Goal: Navigation & Orientation: Find specific page/section

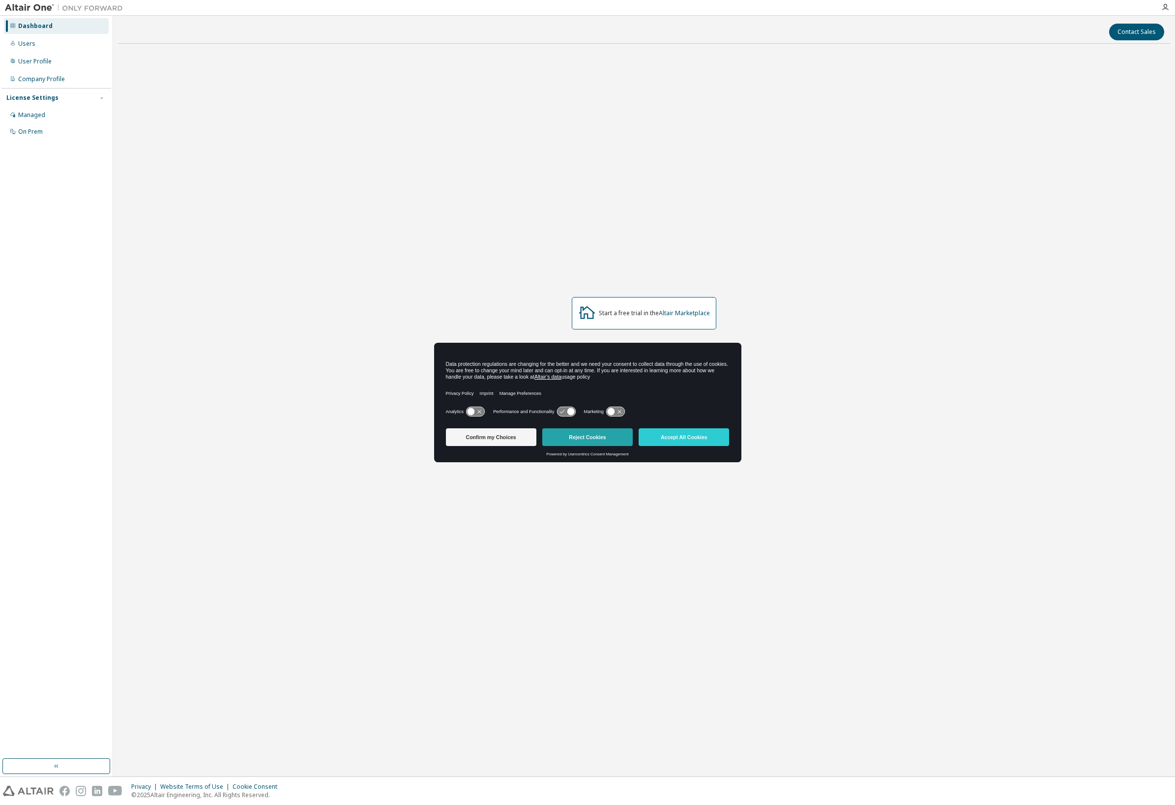
click at [577, 440] on button "Reject Cookies" at bounding box center [587, 437] width 90 height 18
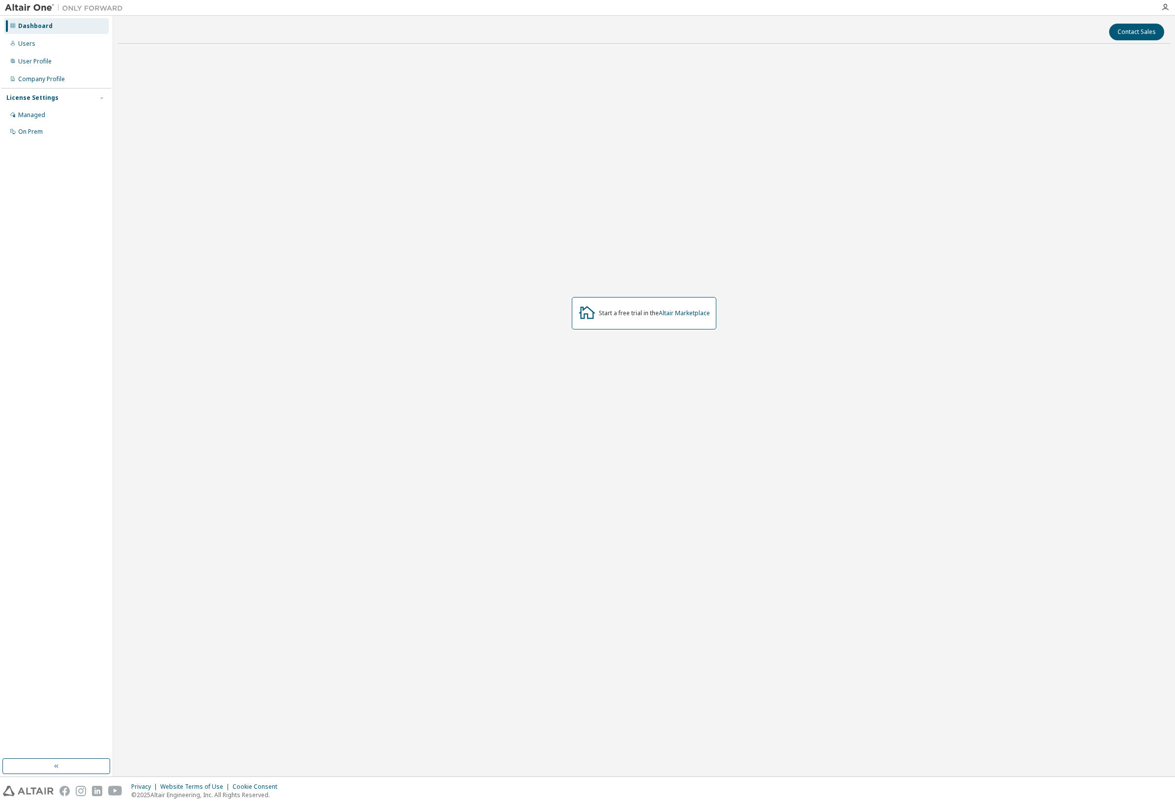
click at [519, 258] on div "Start a free trial in the Altair Marketplace" at bounding box center [644, 313] width 1052 height 523
click at [37, 44] on div "Users" at bounding box center [56, 44] width 105 height 16
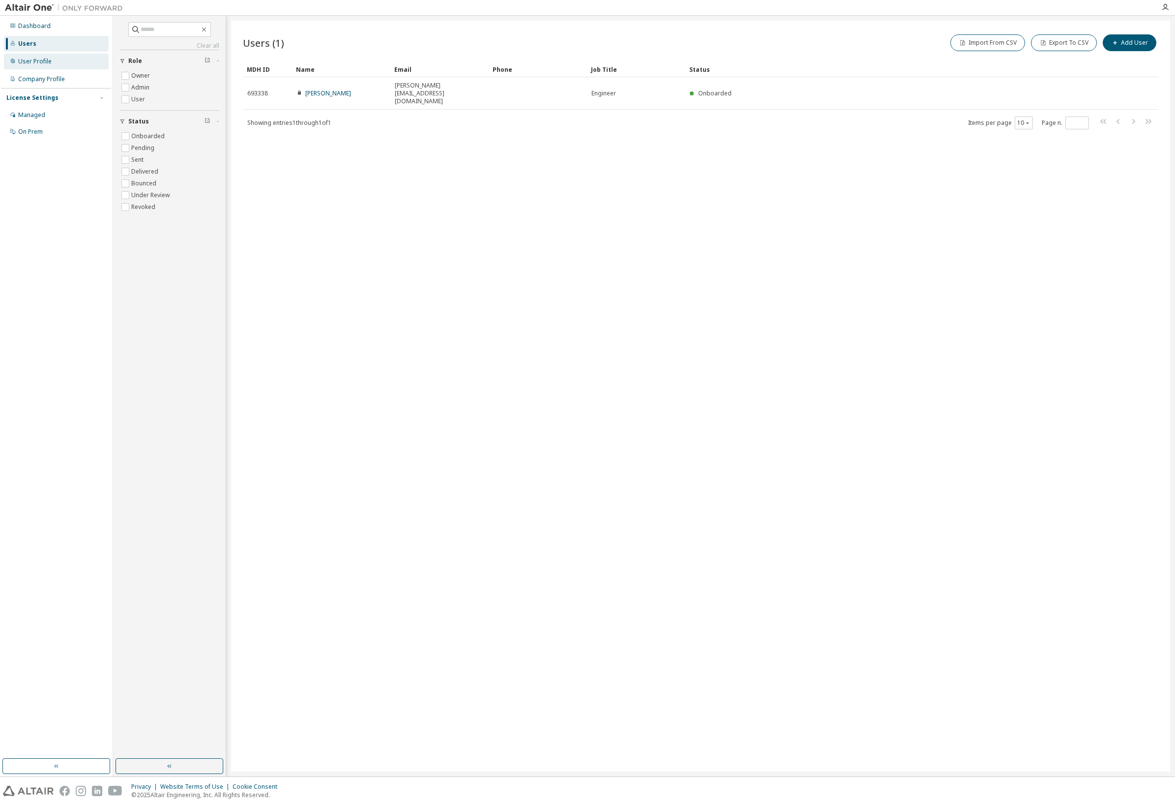
click at [51, 64] on div "User Profile" at bounding box center [56, 62] width 105 height 16
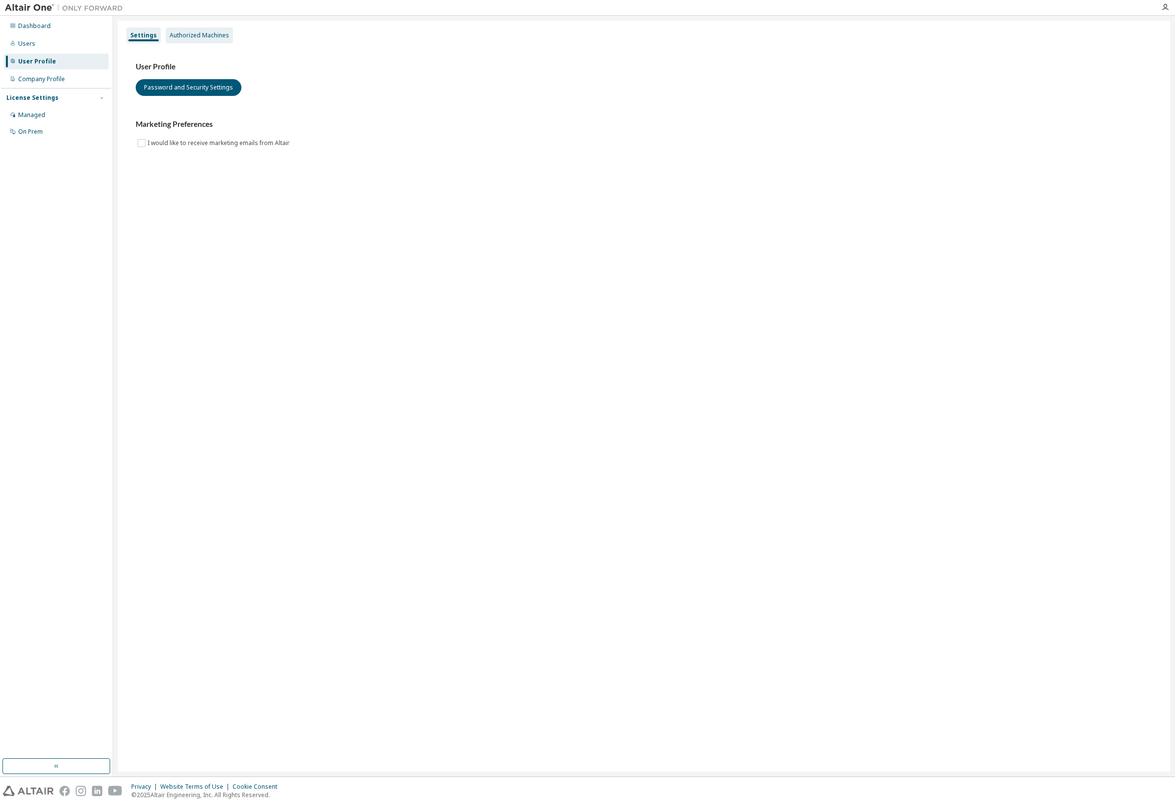
click at [192, 39] on div "Authorized Machines" at bounding box center [199, 35] width 59 height 8
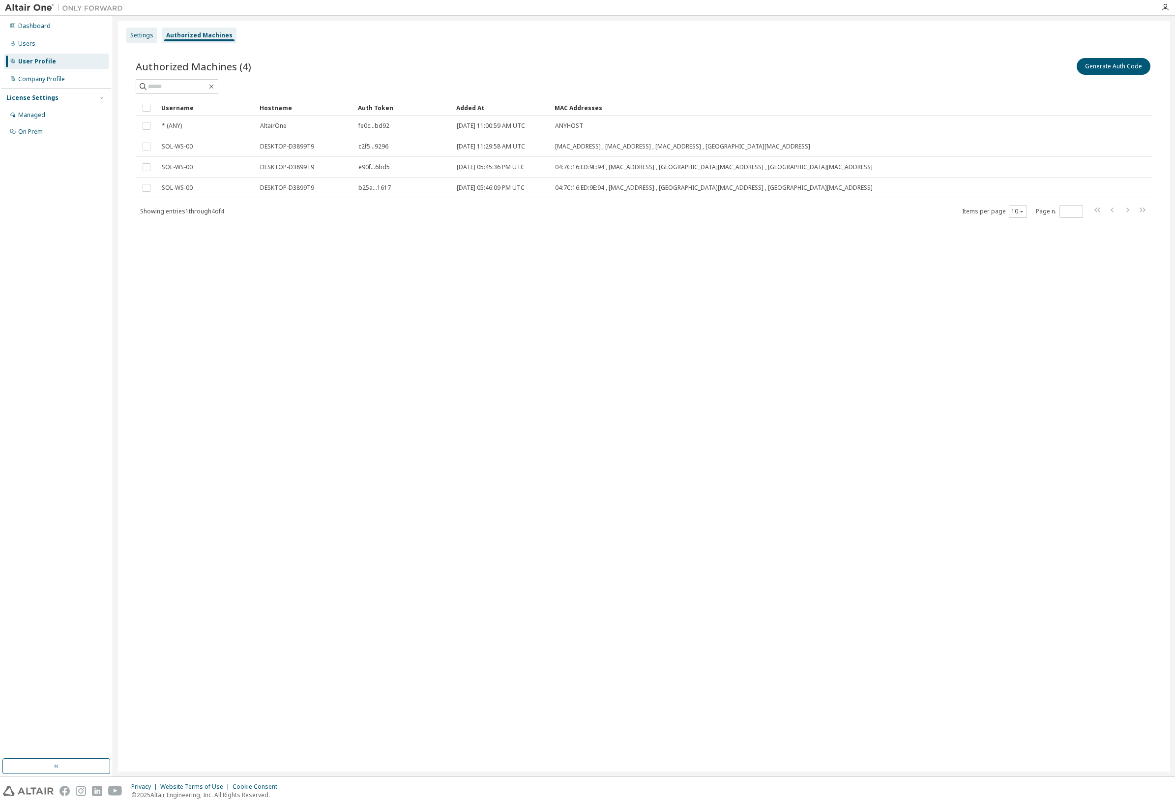
click at [144, 35] on div "Settings" at bounding box center [141, 35] width 23 height 8
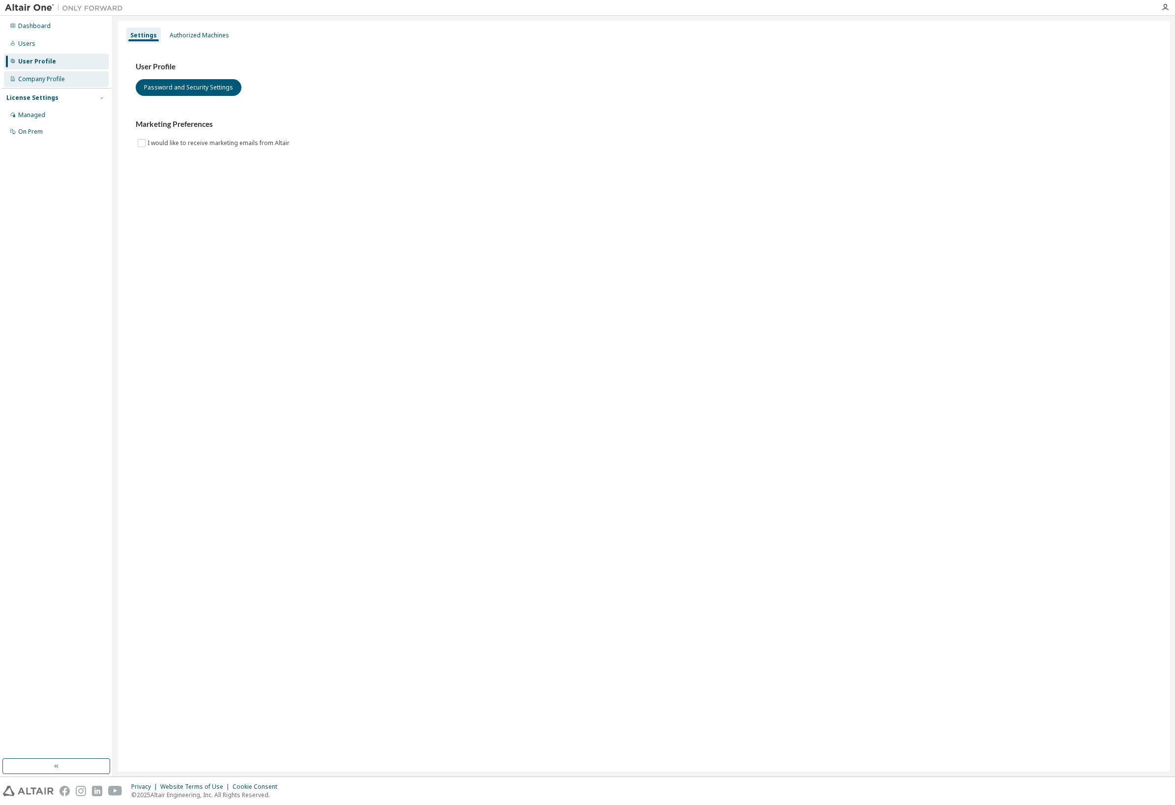
click at [47, 83] on div "Company Profile" at bounding box center [56, 79] width 105 height 16
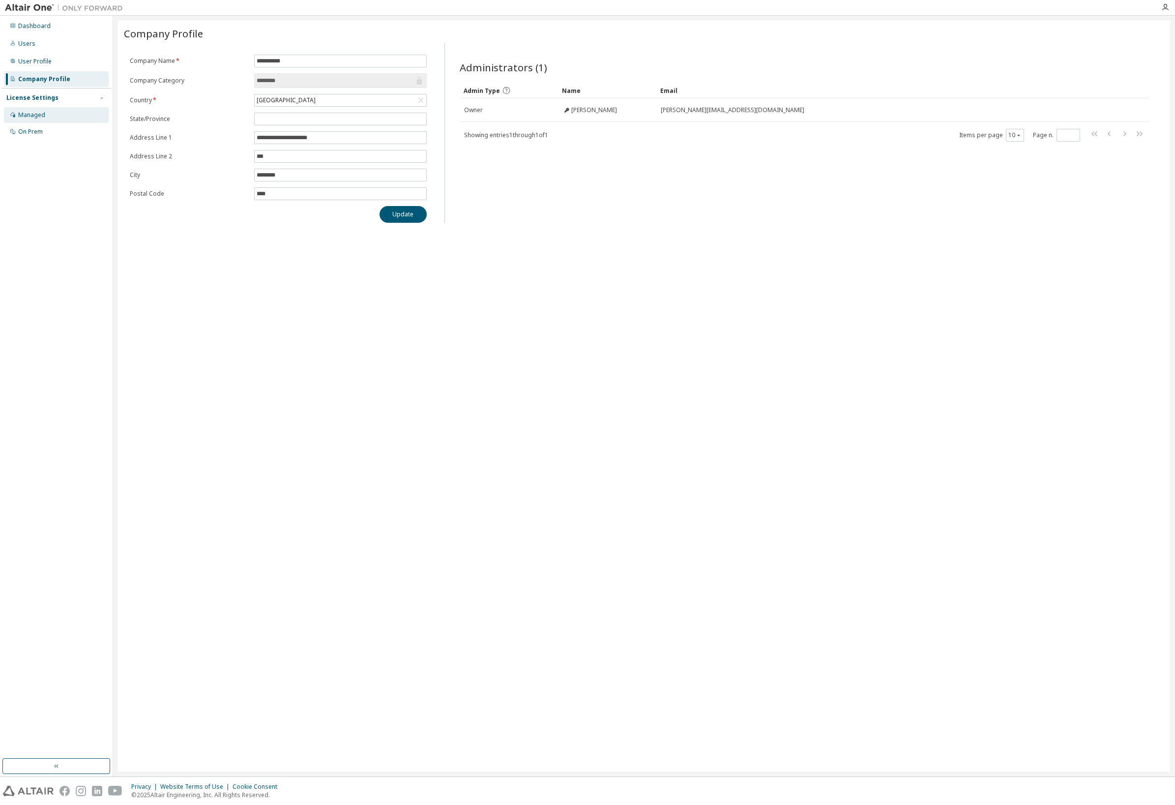
click at [44, 118] on div "Managed" at bounding box center [31, 115] width 27 height 8
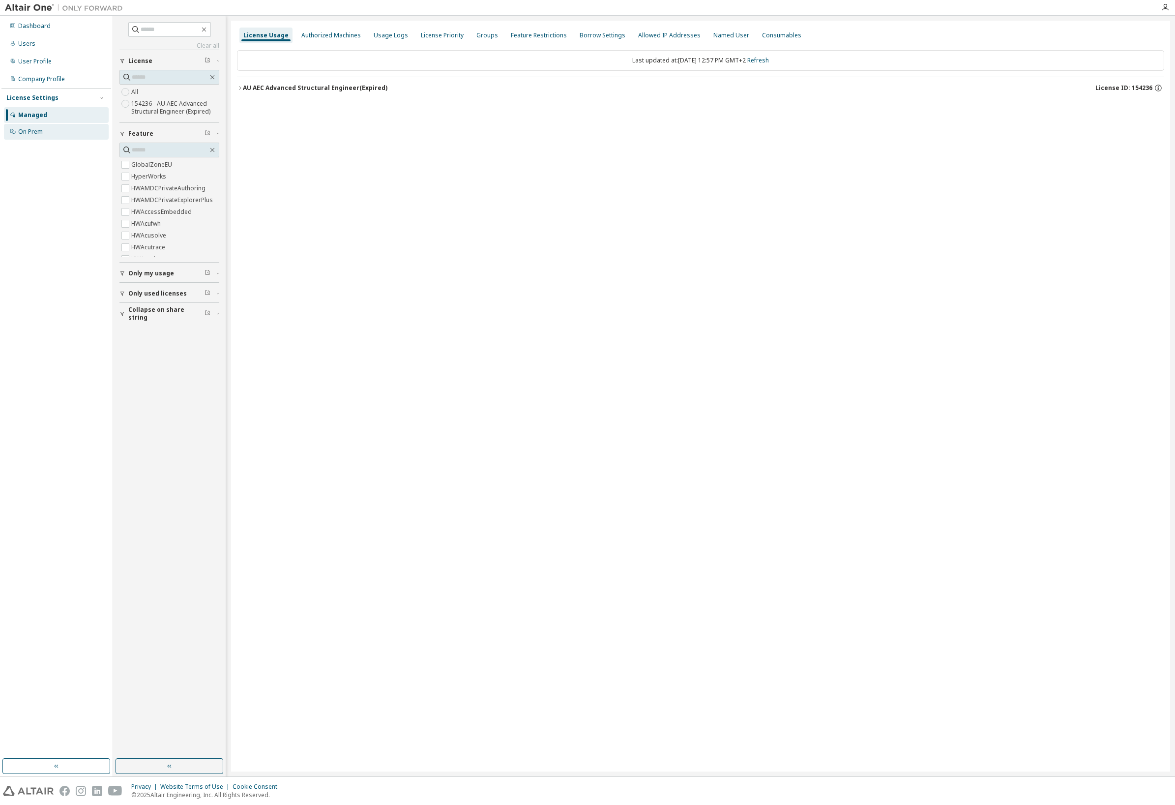
click at [48, 136] on div "On Prem" at bounding box center [56, 132] width 105 height 16
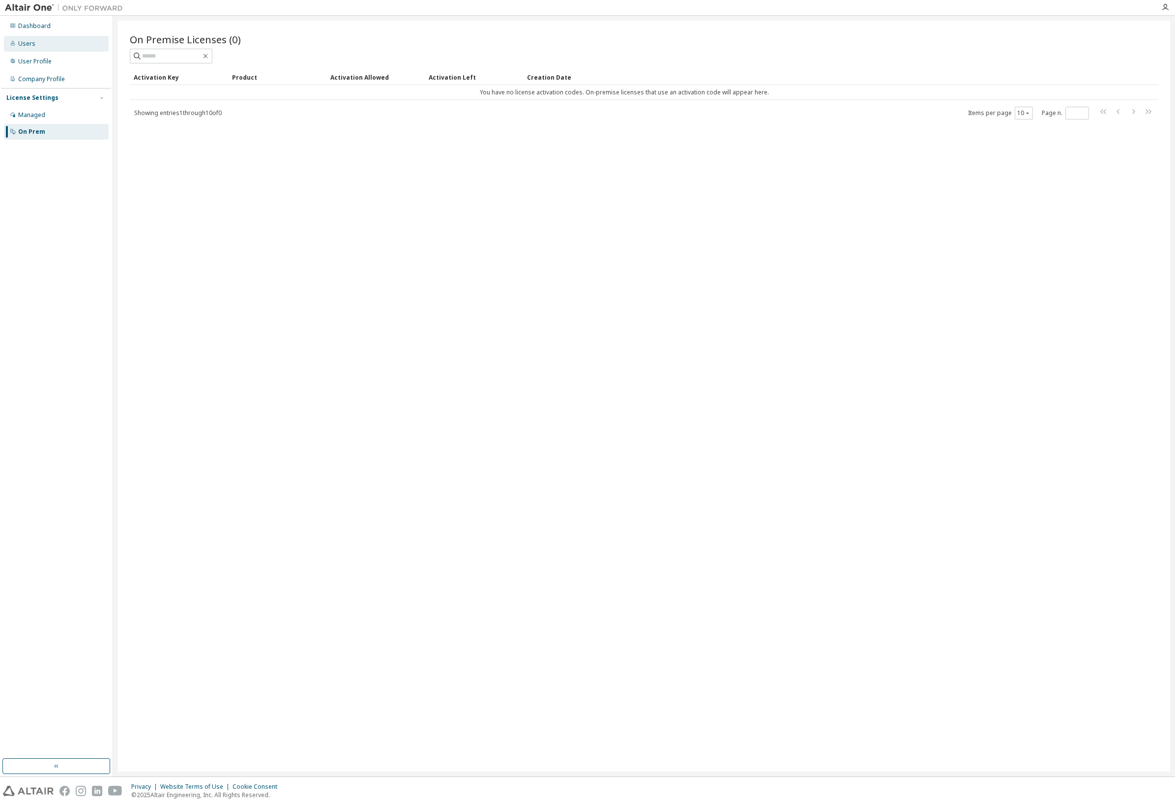
click at [37, 46] on div "Users" at bounding box center [56, 44] width 105 height 16
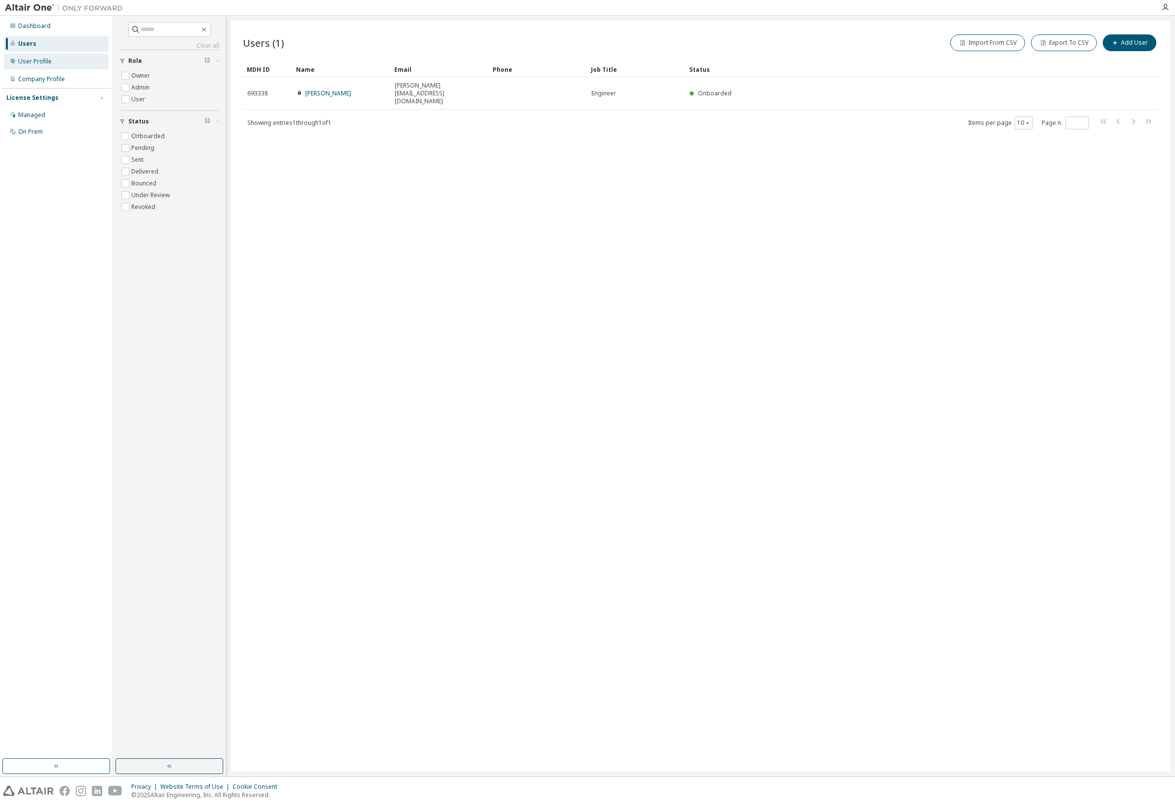
click at [57, 54] on div "User Profile" at bounding box center [56, 62] width 105 height 16
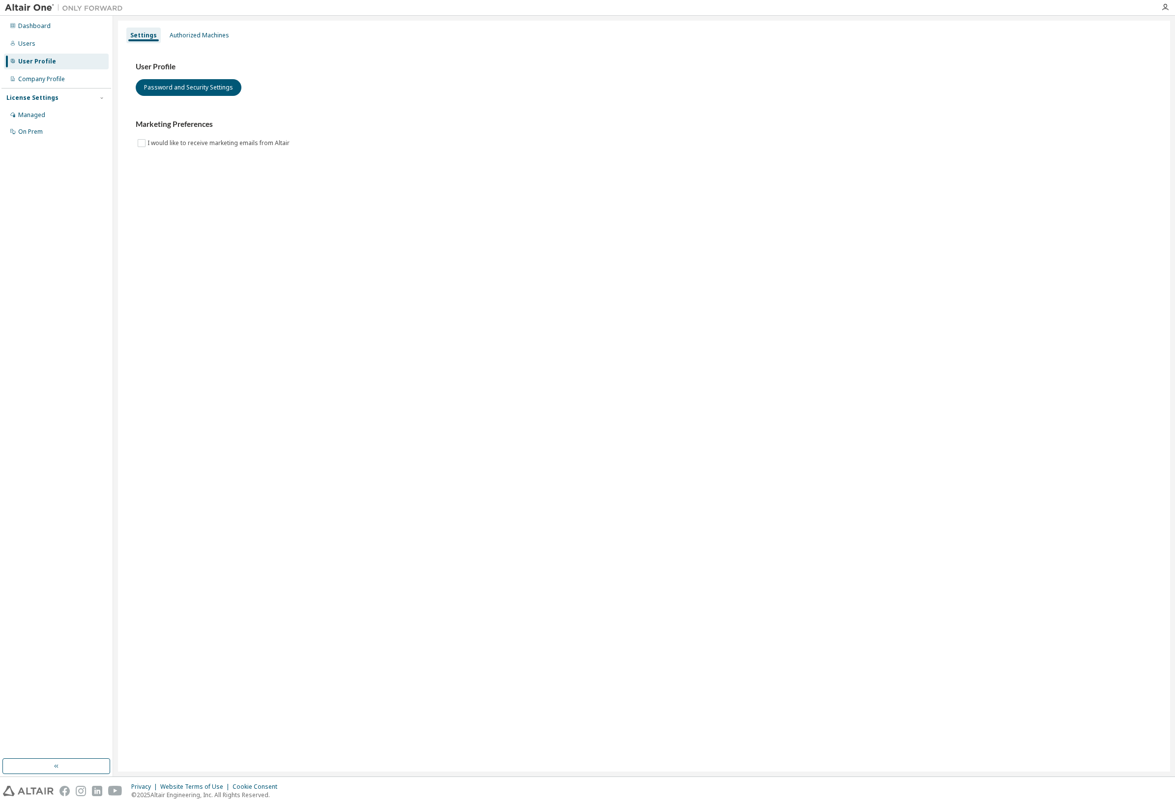
click at [59, 69] on div "Dashboard Users User Profile Company Profile License Settings Managed On Prem" at bounding box center [56, 78] width 110 height 123
click at [57, 76] on div "Company Profile" at bounding box center [41, 79] width 47 height 8
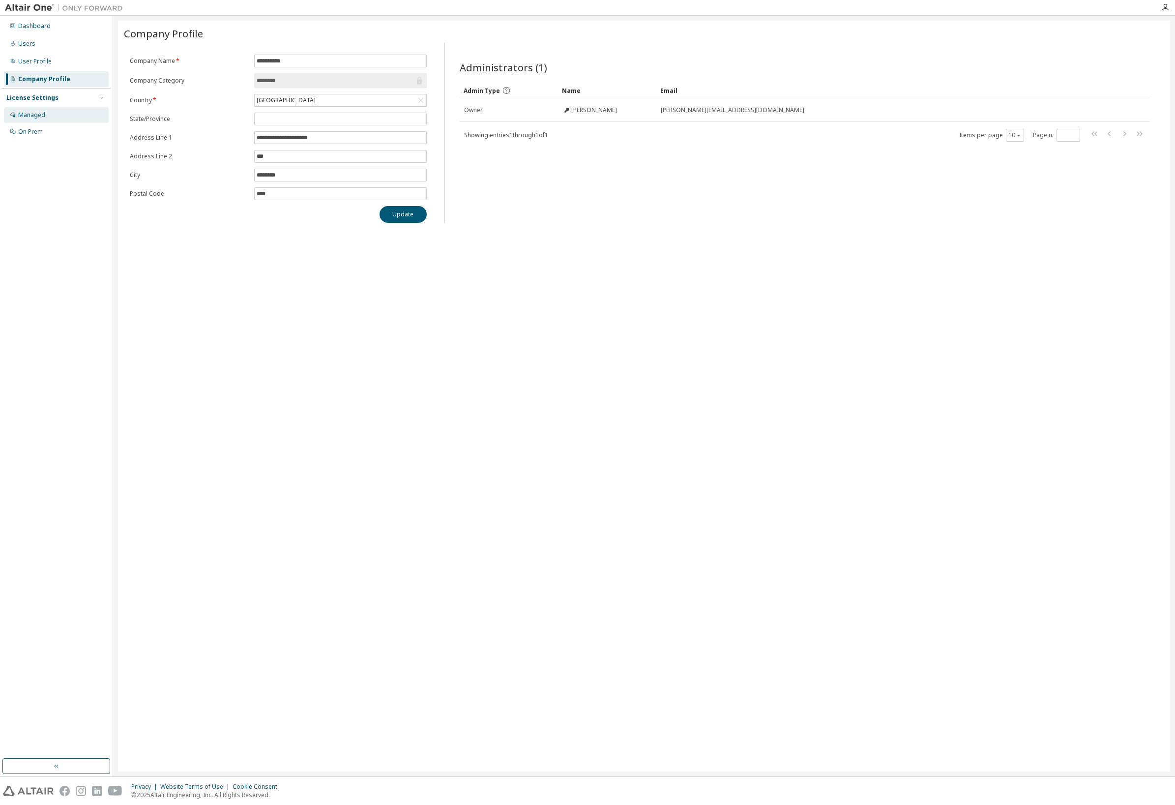
click at [43, 116] on div "Managed" at bounding box center [31, 115] width 27 height 8
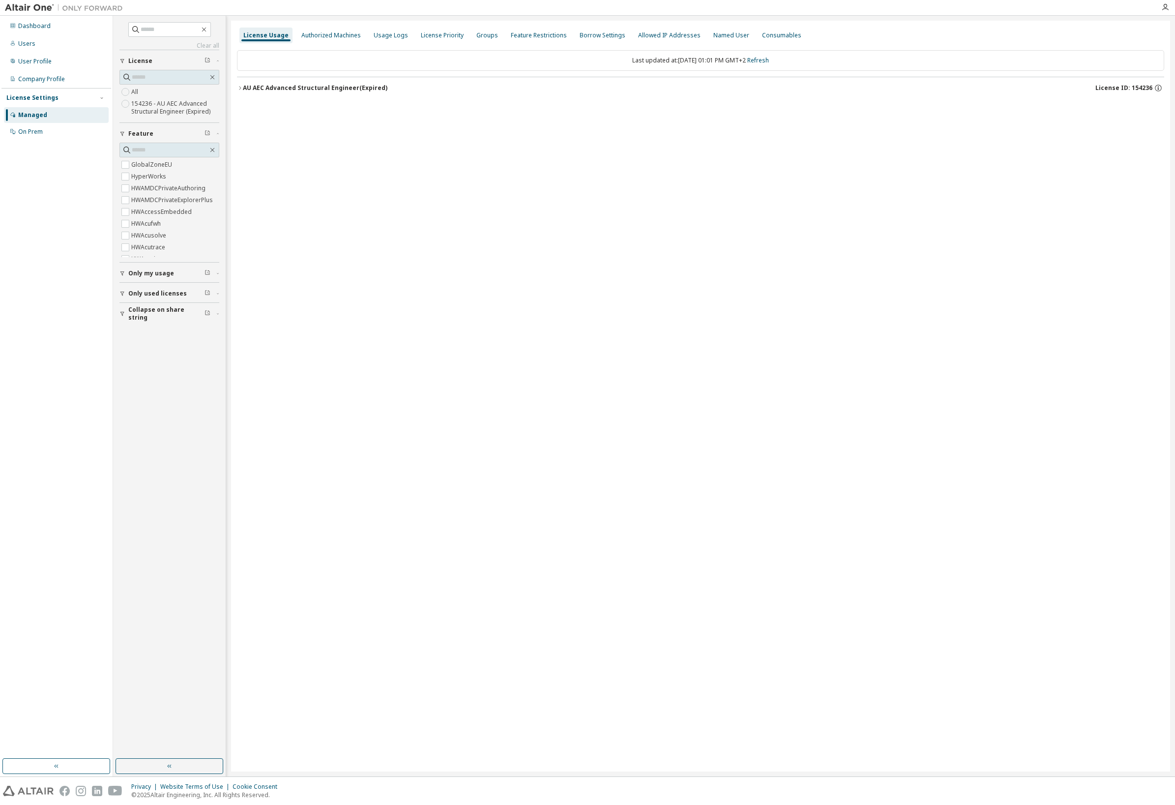
click at [4, 4] on div at bounding box center [64, 7] width 128 height 15
click at [10, 5] on img at bounding box center [66, 8] width 123 height 10
click at [1168, 10] on icon "button" at bounding box center [1165, 7] width 8 height 8
click at [1061, 171] on link "Altair Connect" at bounding box center [1066, 176] width 39 height 10
